Goal: Register for event/course

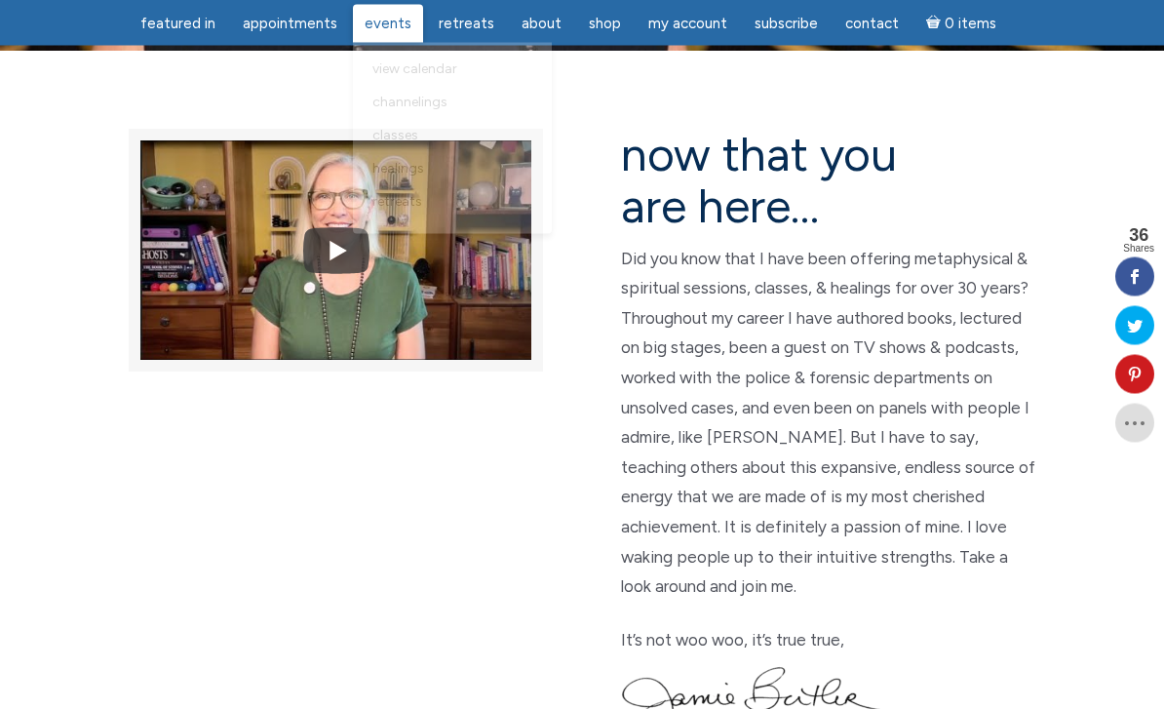
scroll to position [476, 0]
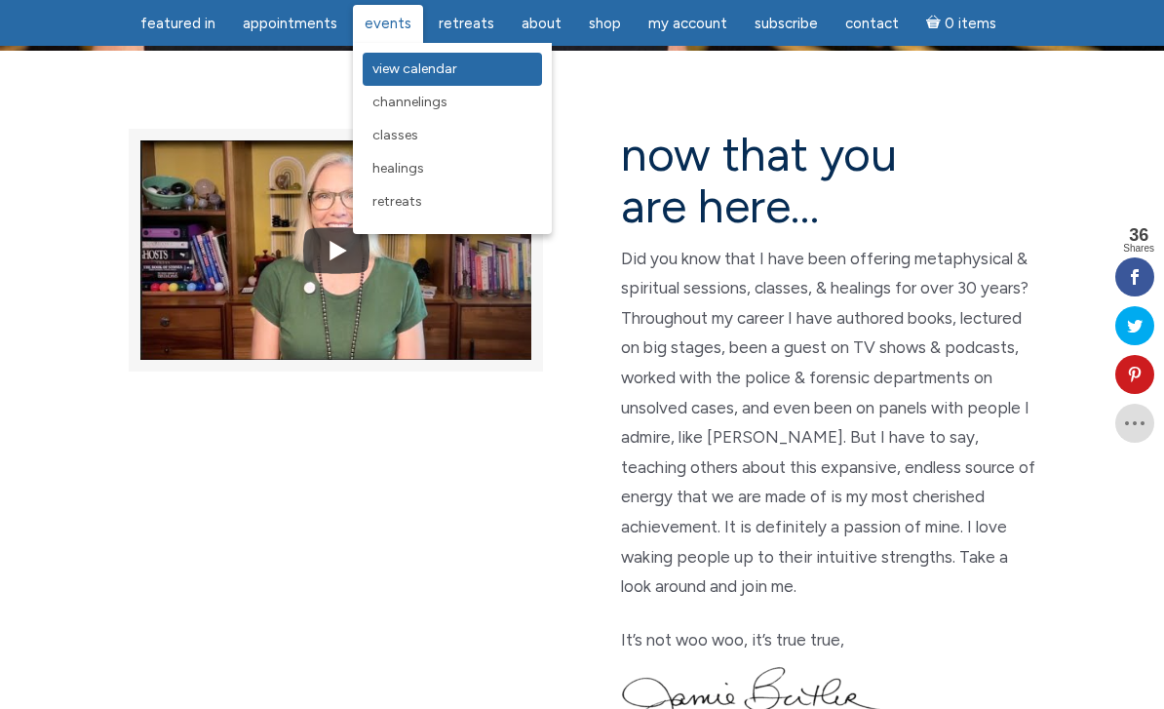
click at [399, 70] on span "View Calendar" at bounding box center [414, 68] width 85 height 17
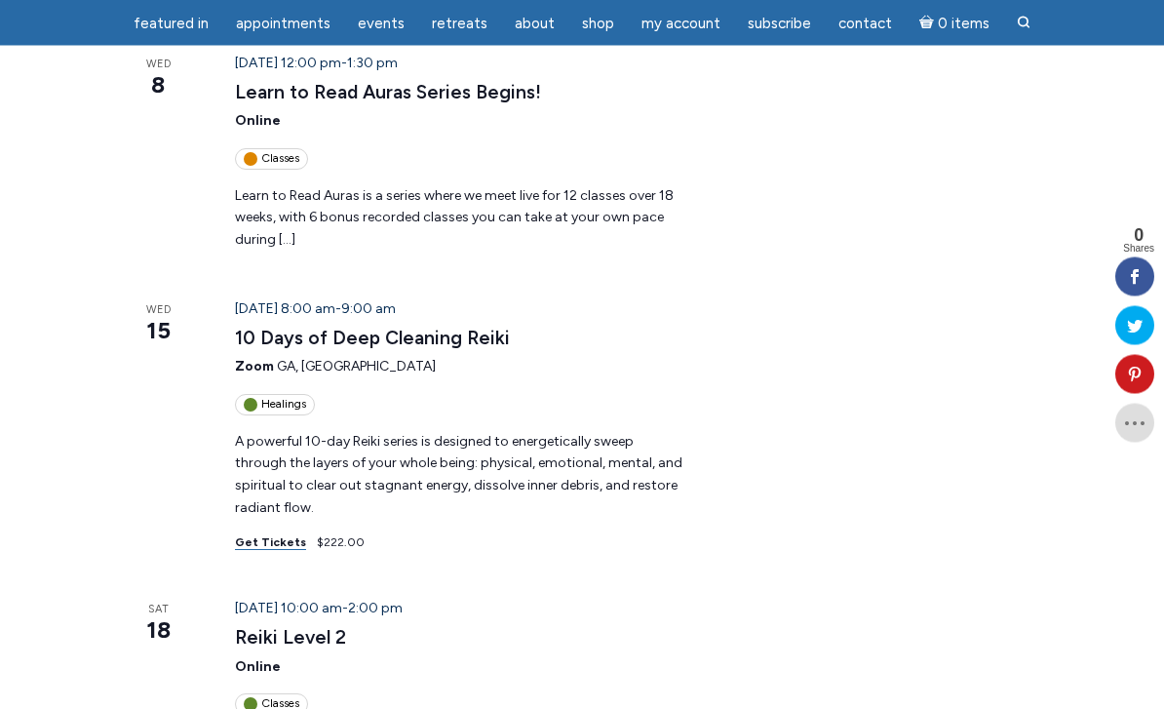
scroll to position [686, 0]
click at [254, 326] on link "10 Days of Deep Cleaning Reiki" at bounding box center [372, 337] width 275 height 23
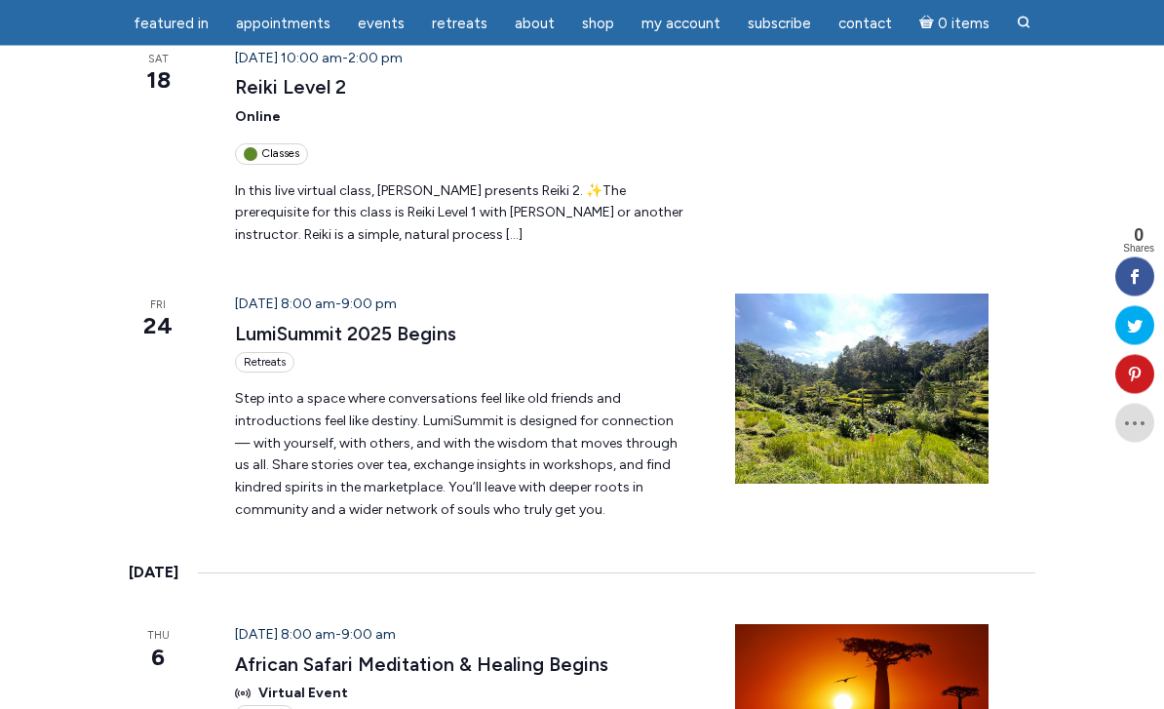
scroll to position [1237, 0]
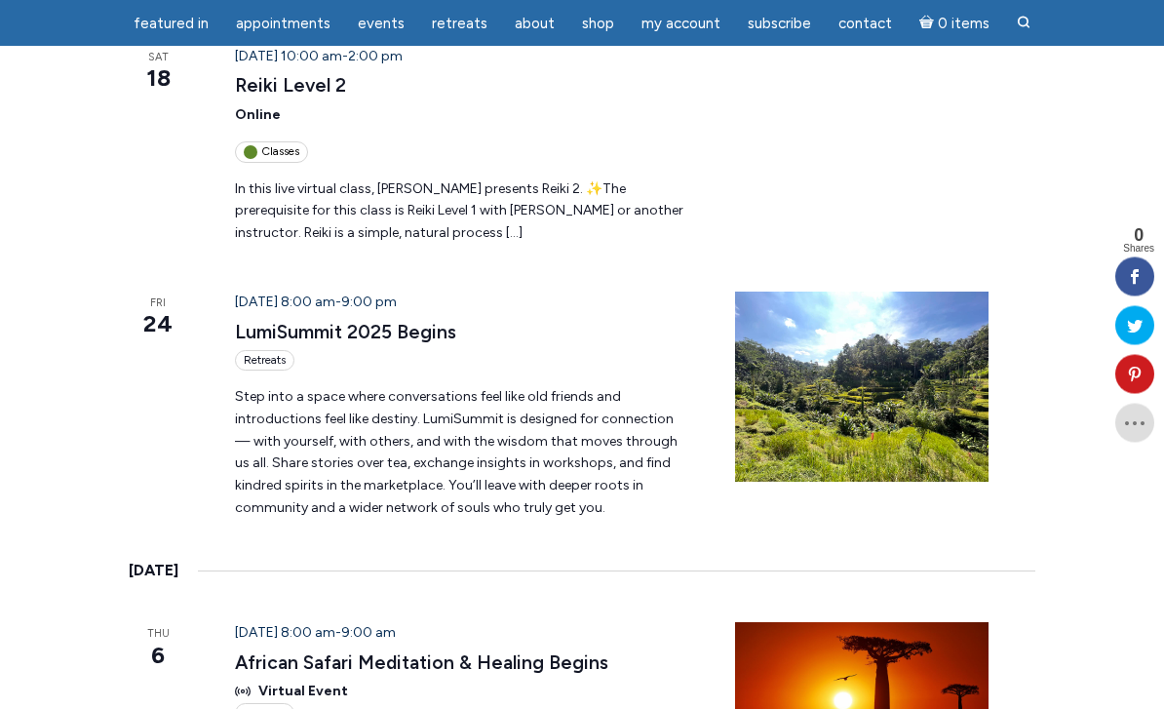
click at [251, 388] on p "Step into a space where conversations feel like old friends and introductions f…" at bounding box center [461, 453] width 453 height 133
click at [254, 351] on div "Retreats" at bounding box center [264, 361] width 59 height 20
click at [291, 321] on link "LumiSummit 2025 Begins" at bounding box center [345, 332] width 221 height 23
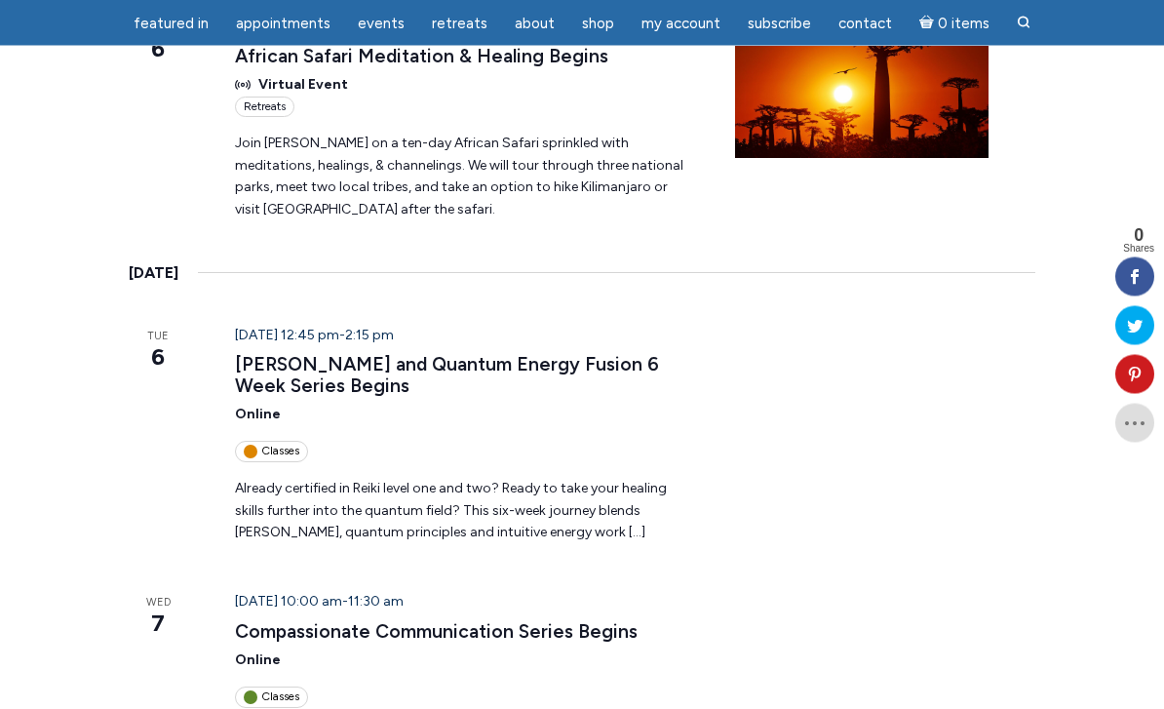
scroll to position [1846, 0]
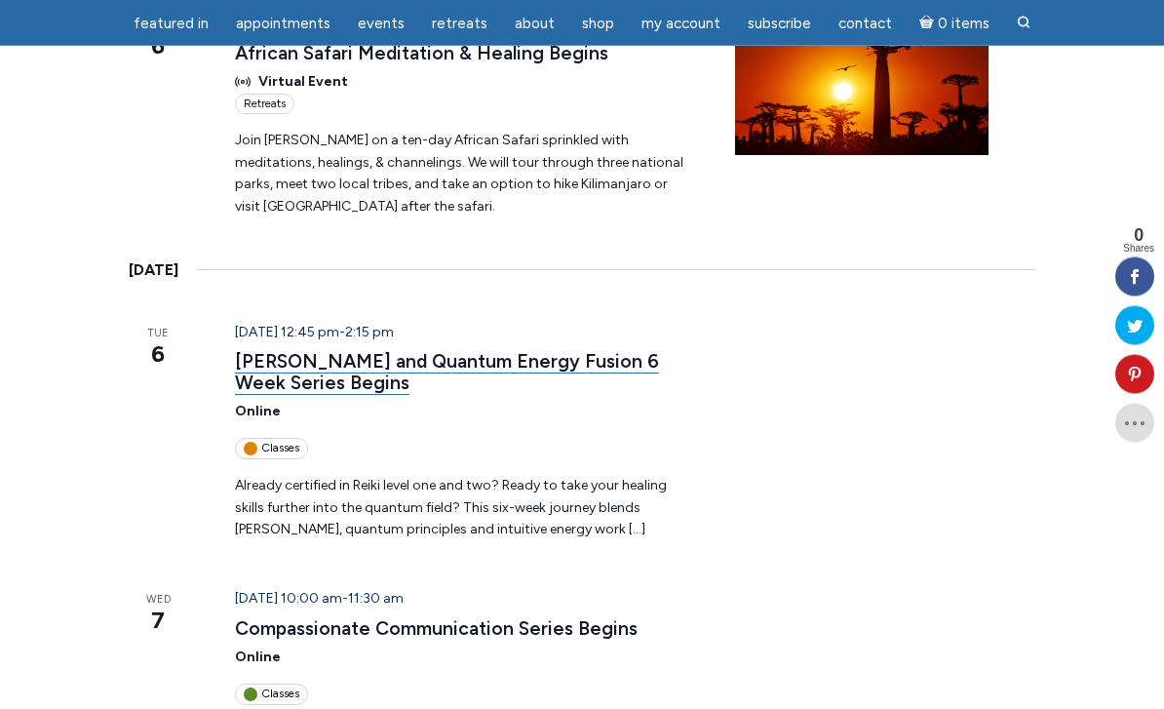
click at [258, 351] on link "Reiki and Quantum Energy Fusion 6 Week Series Begins" at bounding box center [447, 373] width 424 height 44
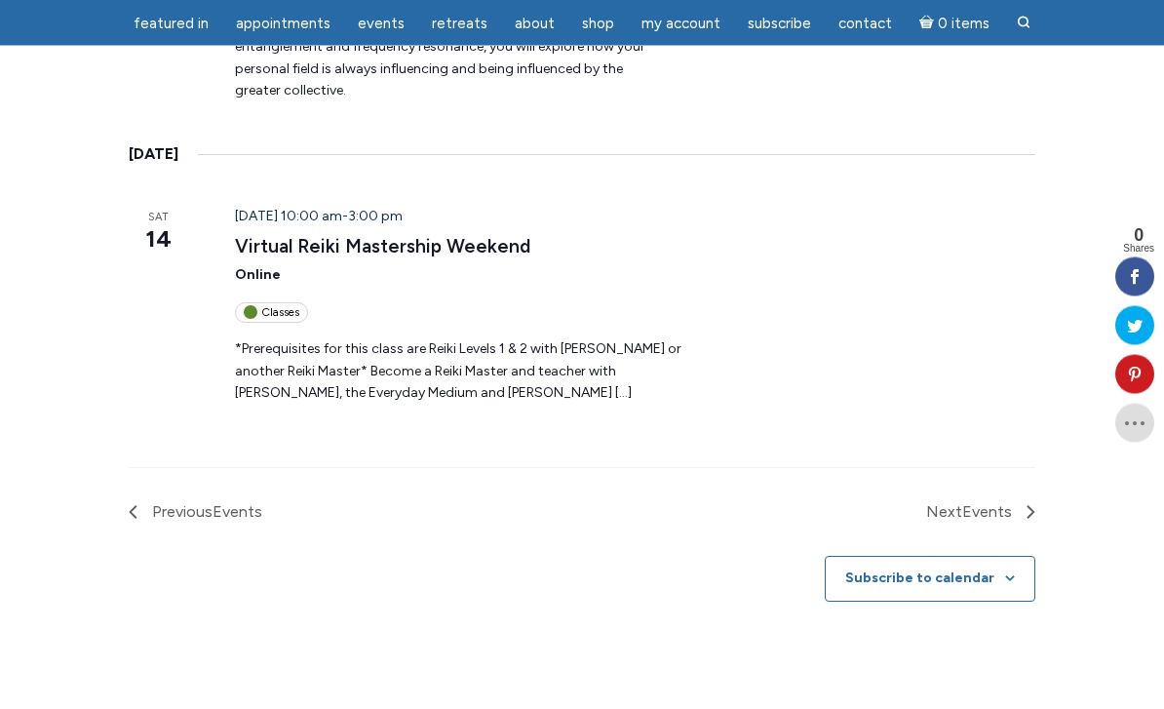
scroll to position [2918, 0]
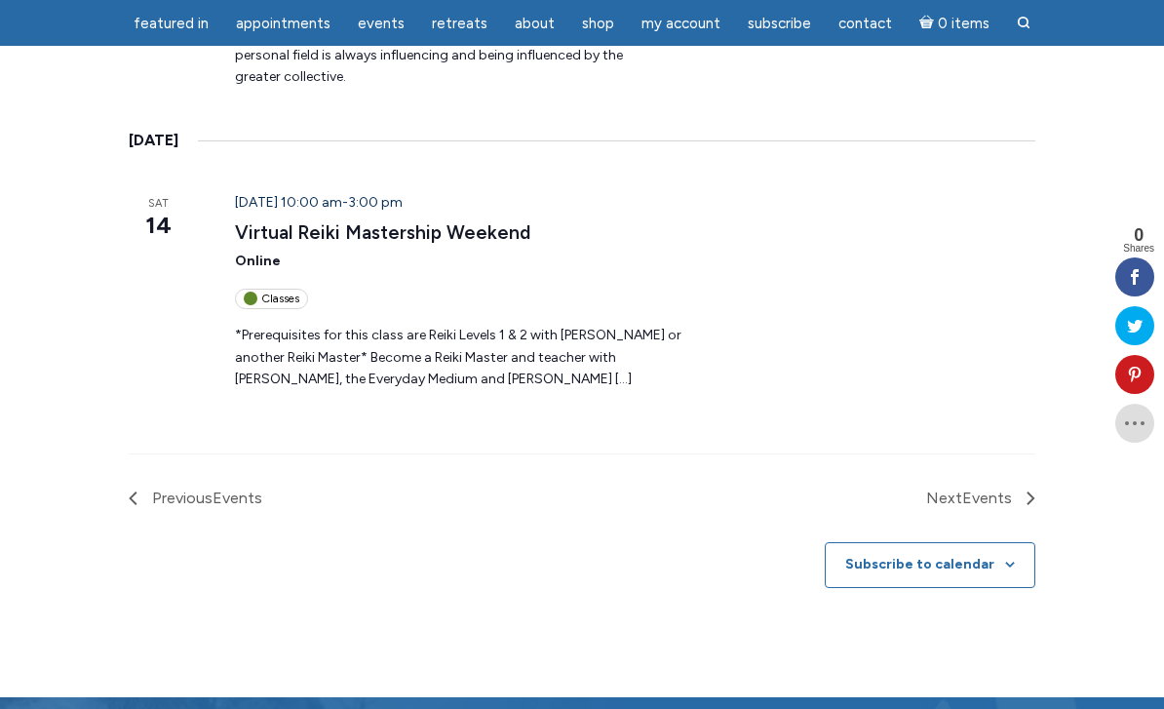
click at [957, 453] on nav "Previous Events Today Next Events" at bounding box center [582, 482] width 906 height 58
click at [962, 485] on span "Next Events" at bounding box center [969, 497] width 86 height 25
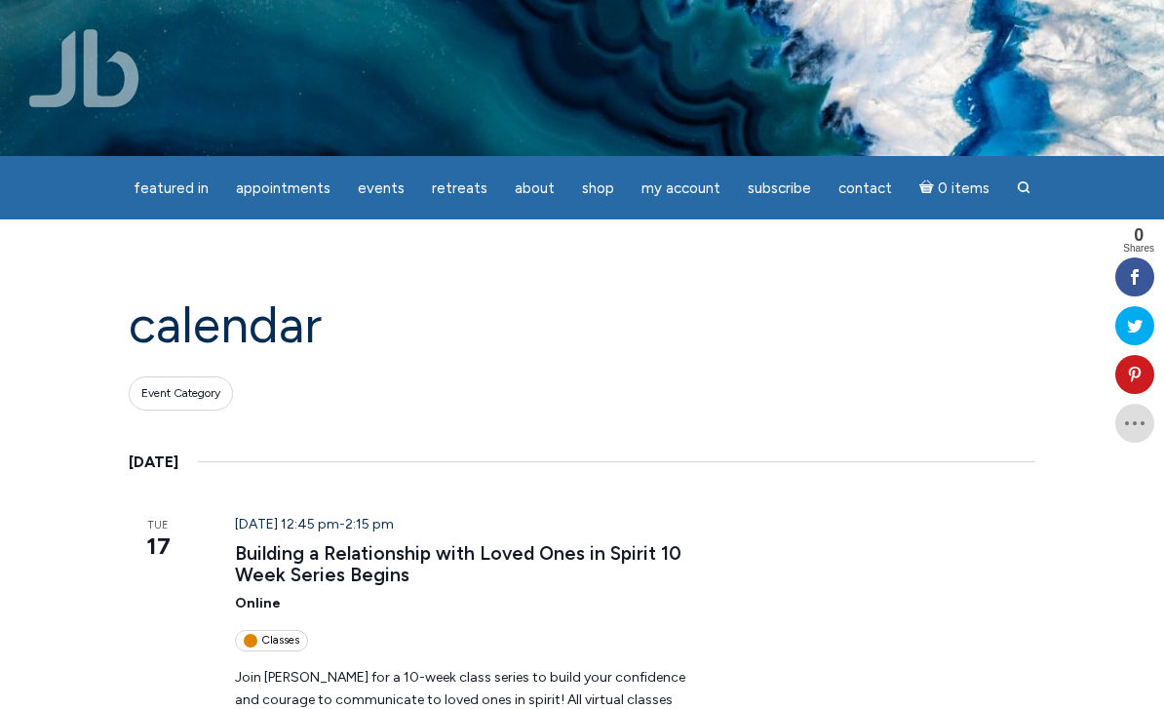
scroll to position [42, 0]
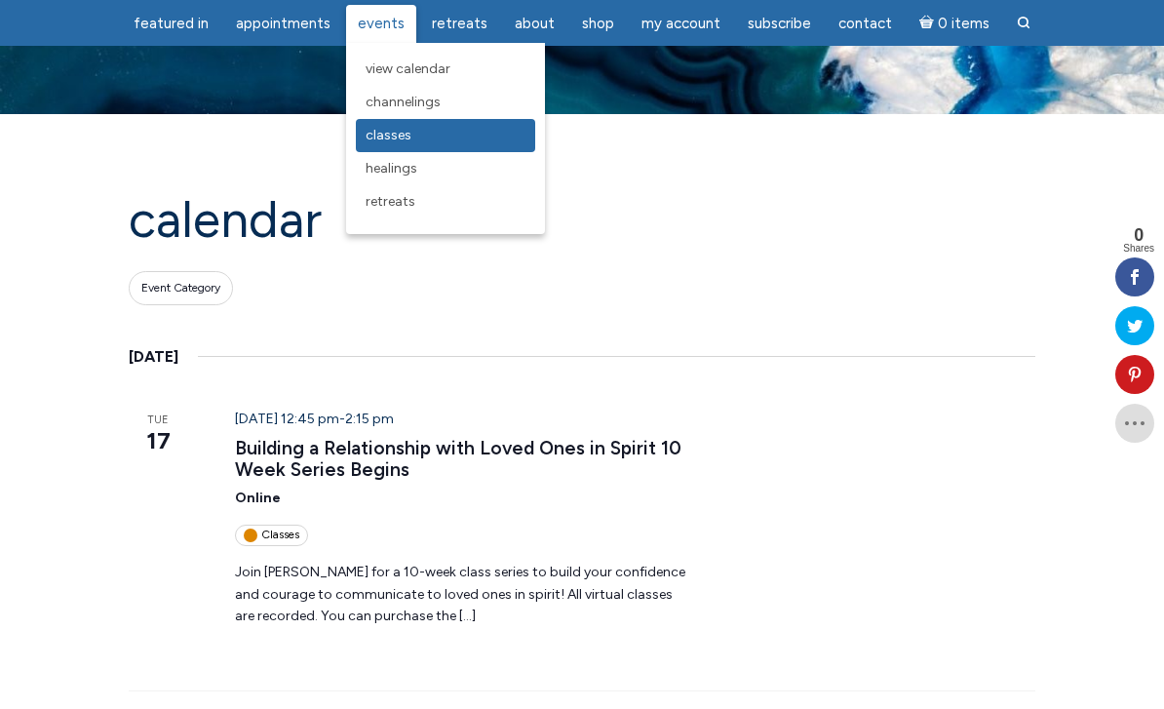
click at [390, 143] on span "Classes" at bounding box center [388, 135] width 46 height 17
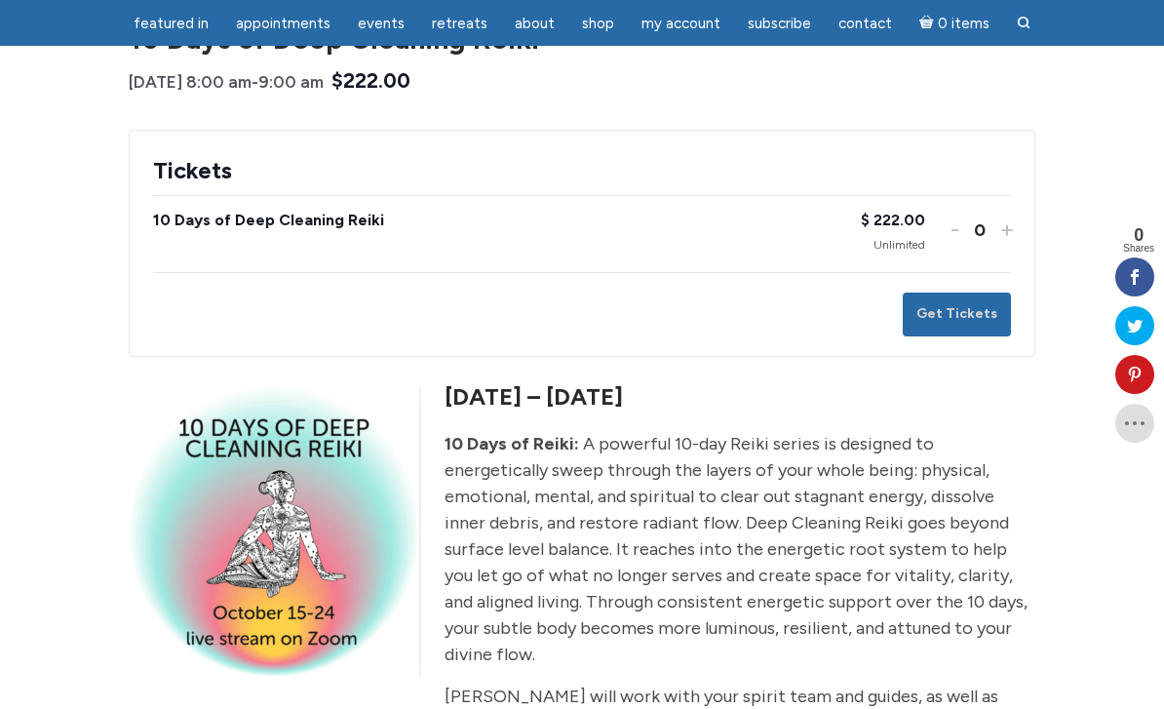
scroll to position [268, 0]
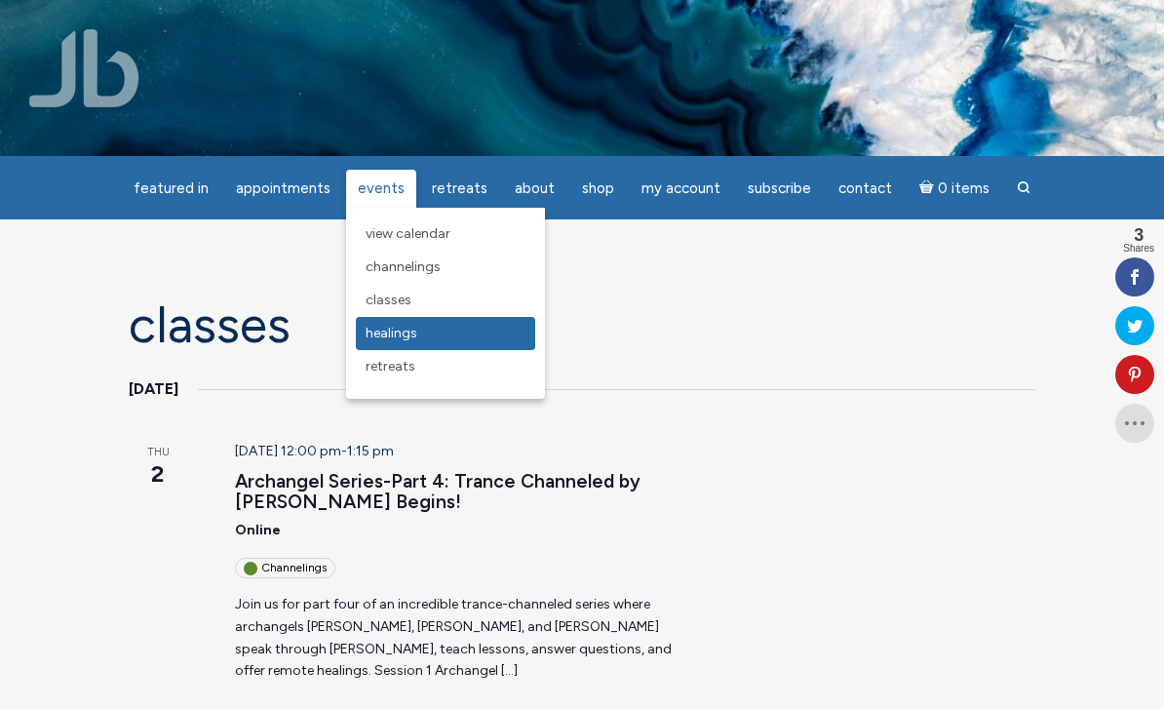
click at [372, 329] on span "Healings" at bounding box center [391, 333] width 52 height 17
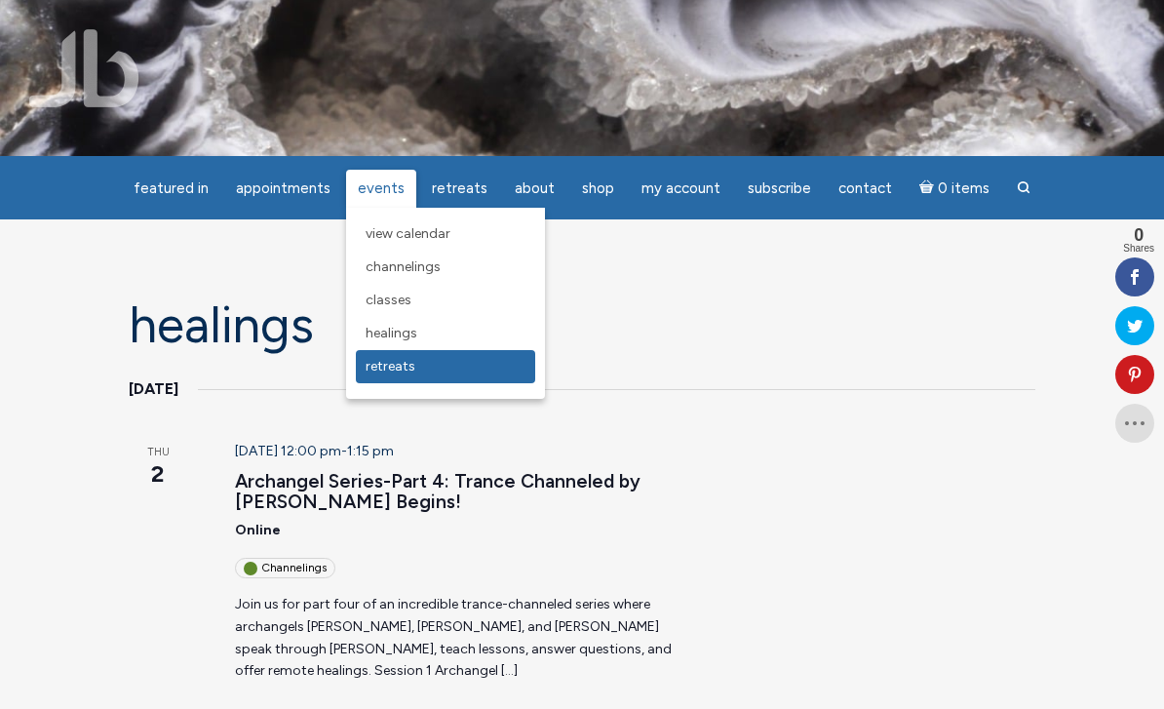
click at [400, 374] on span "Retreats" at bounding box center [390, 366] width 50 height 17
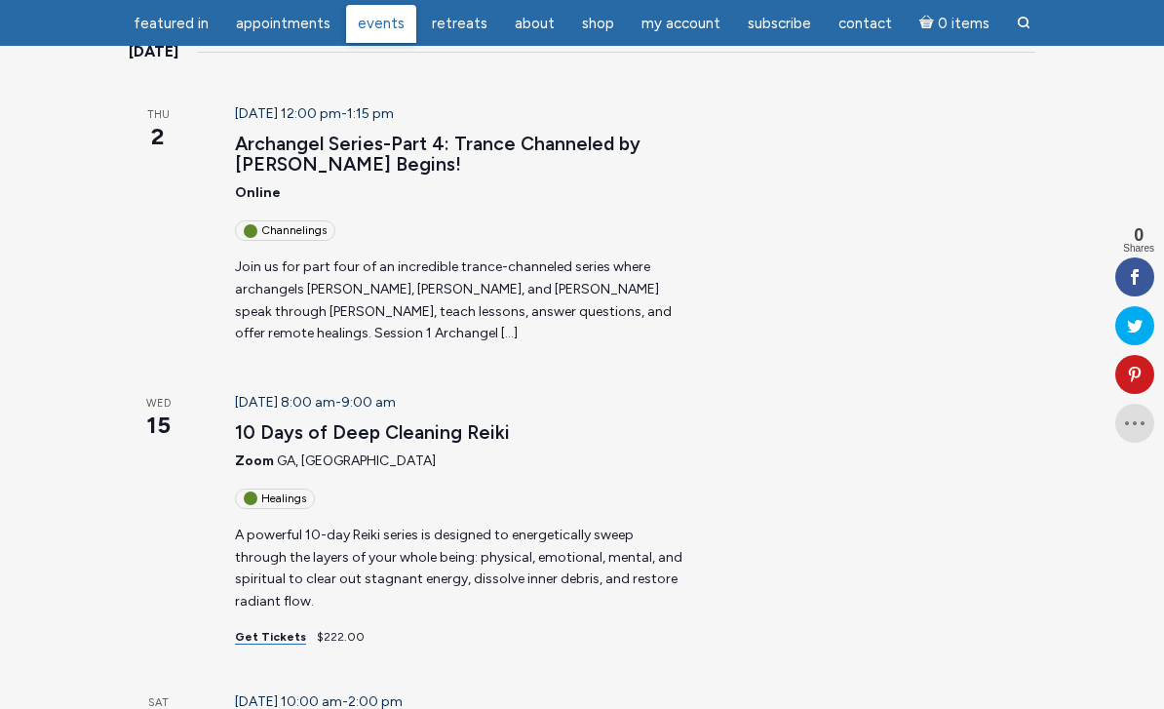
scroll to position [272, 0]
